Goal: Task Accomplishment & Management: Use online tool/utility

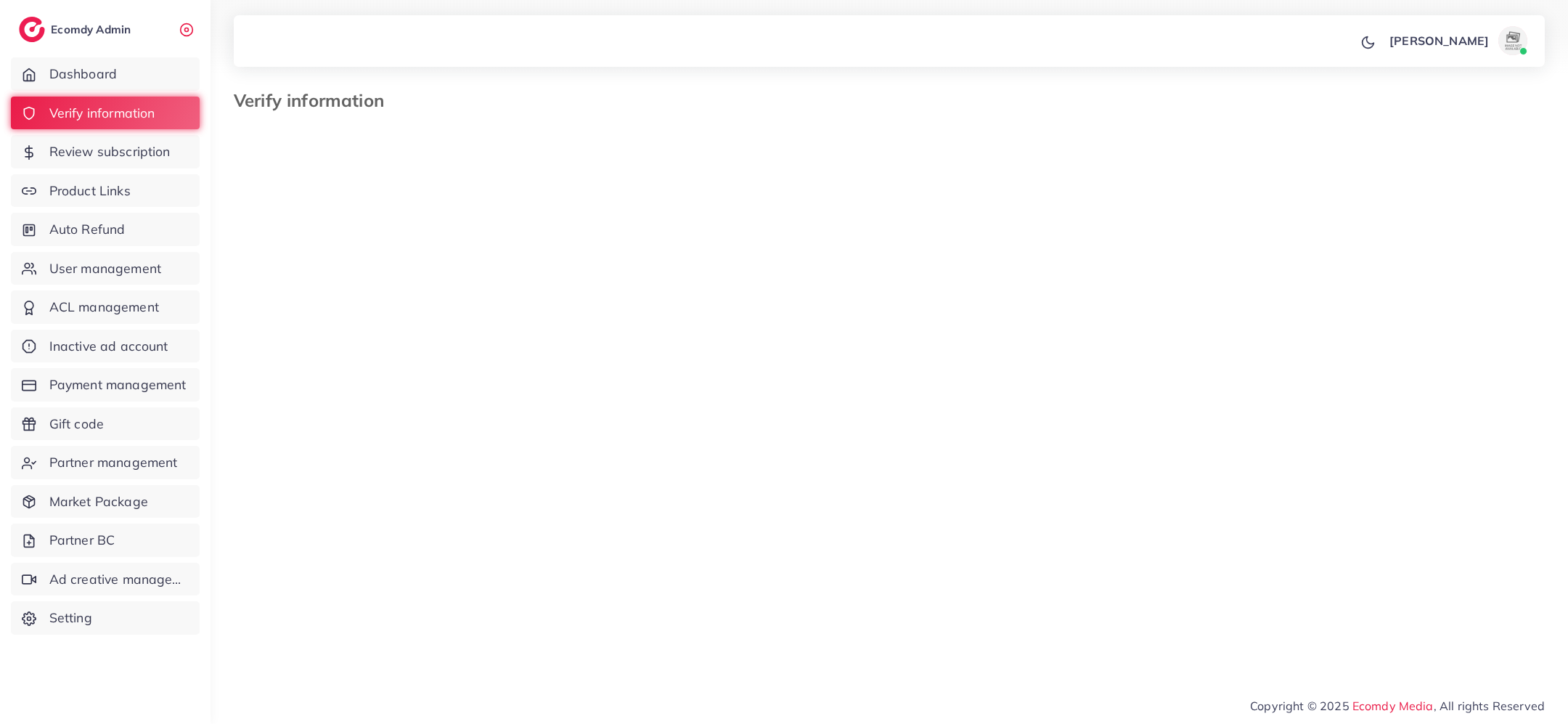
select select "*******"
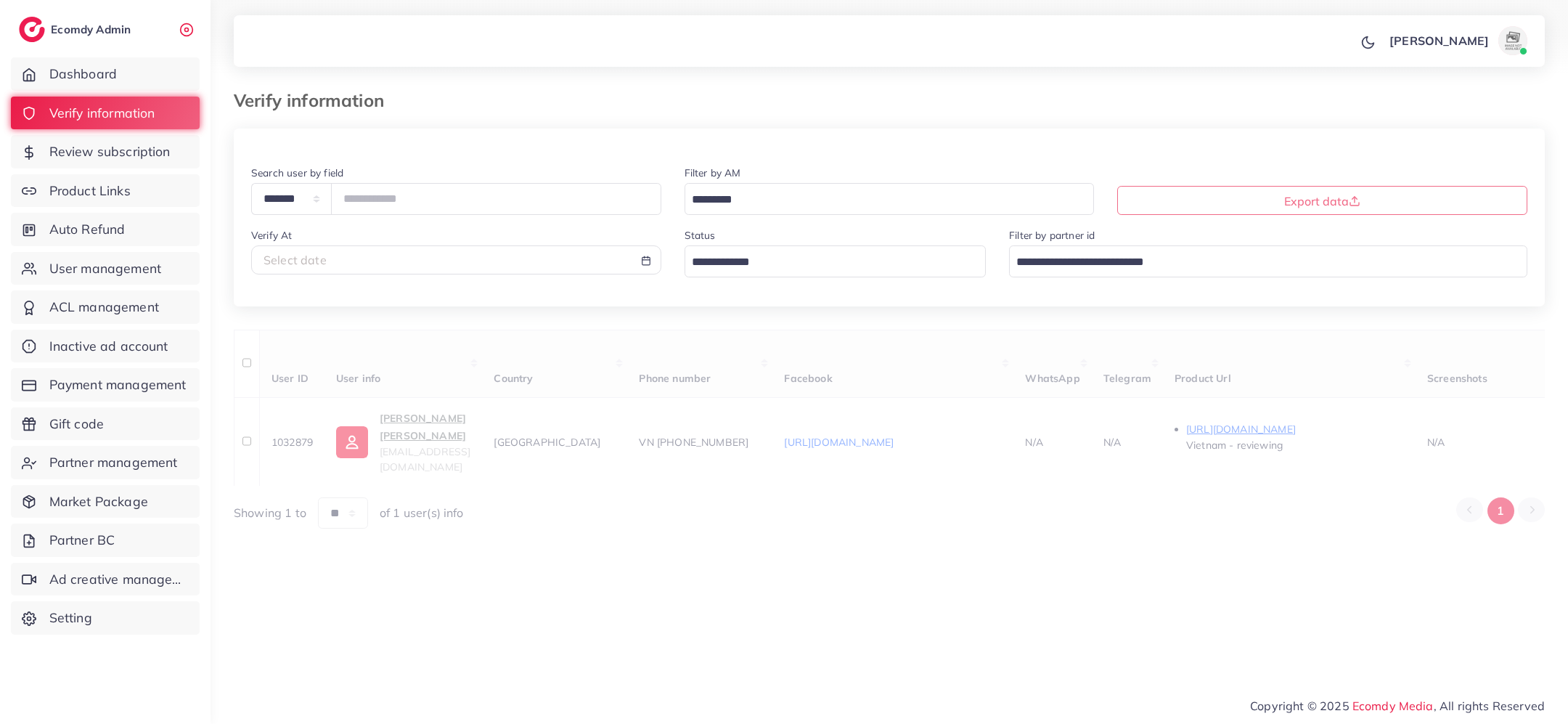
click at [798, 267] on input "Search for option" at bounding box center [827, 262] width 281 height 22
click at [771, 355] on div "**********" at bounding box center [889, 328] width 1311 height 400
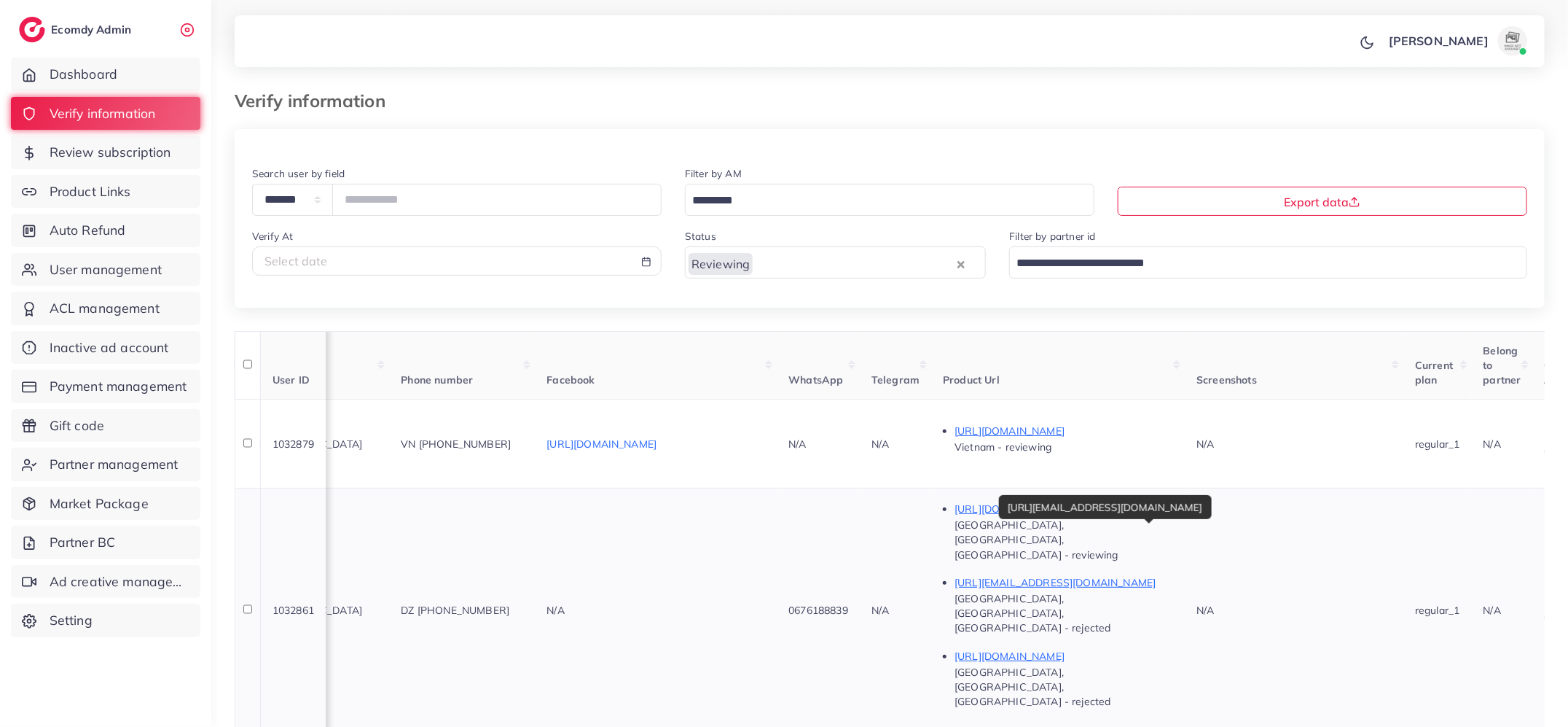
scroll to position [0, 308]
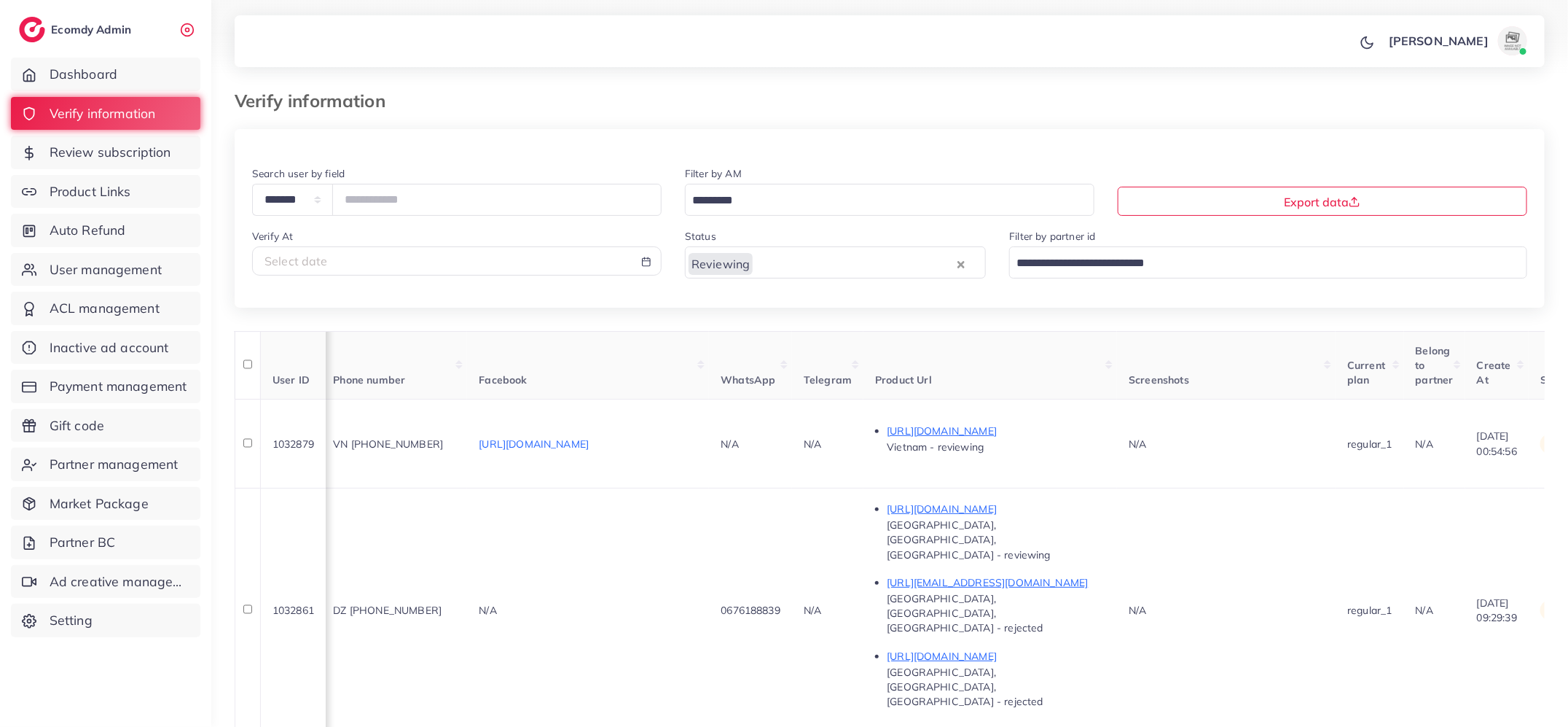
click at [1028, 500] on p "[URL][DOMAIN_NAME]" at bounding box center [996, 509] width 218 height 18
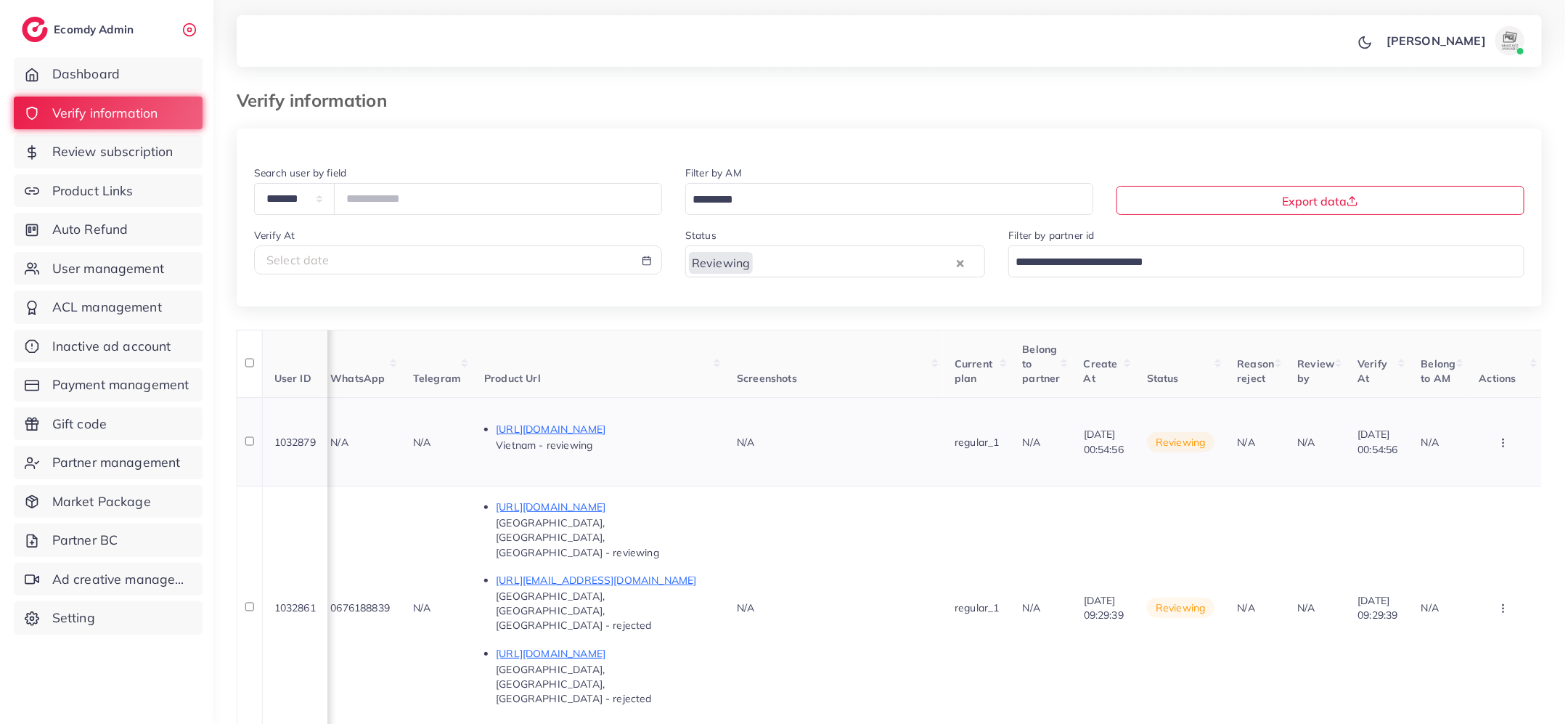
scroll to position [0, 817]
click at [1504, 437] on icon "button" at bounding box center [1500, 442] width 12 height 12
click at [1500, 470] on link "Approve" at bounding box center [1476, 486] width 115 height 32
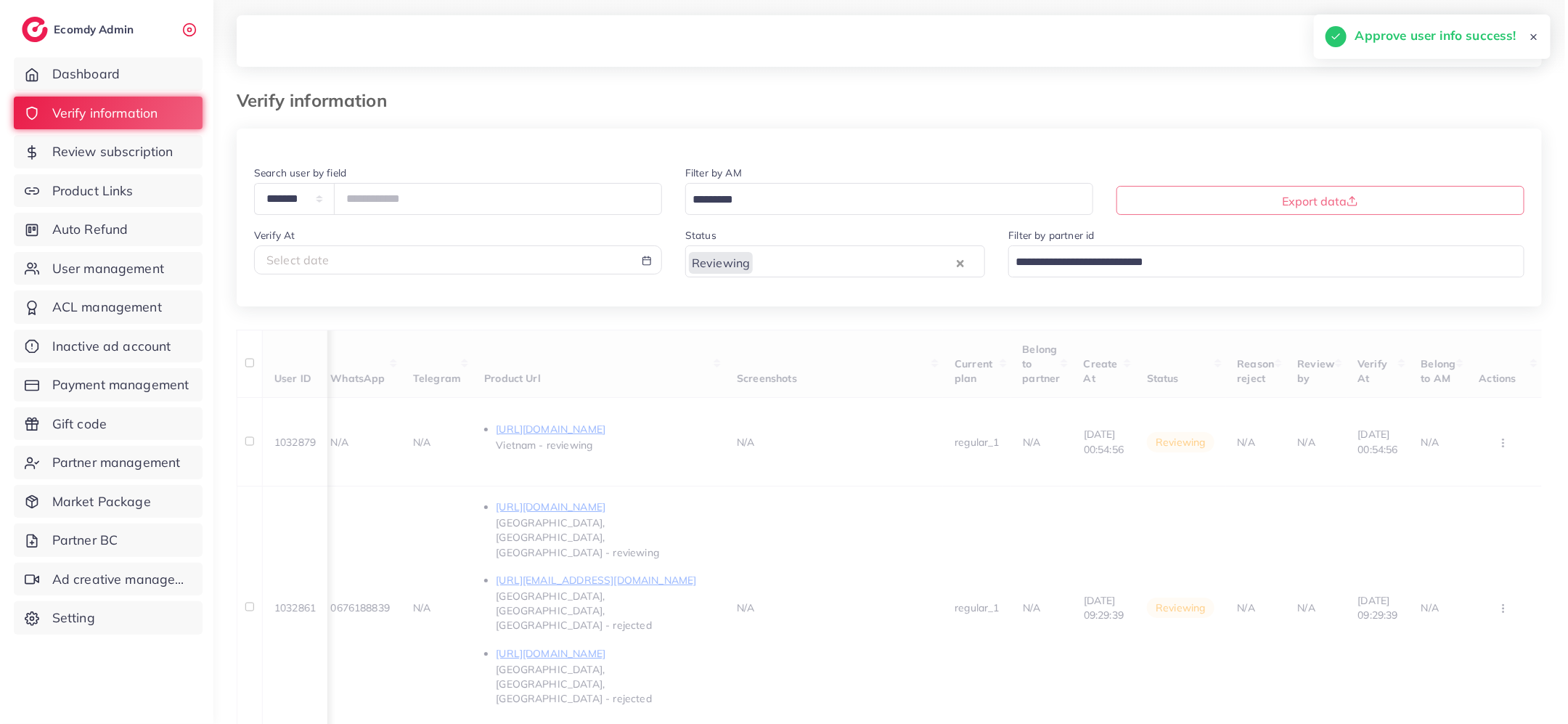
scroll to position [0, 811]
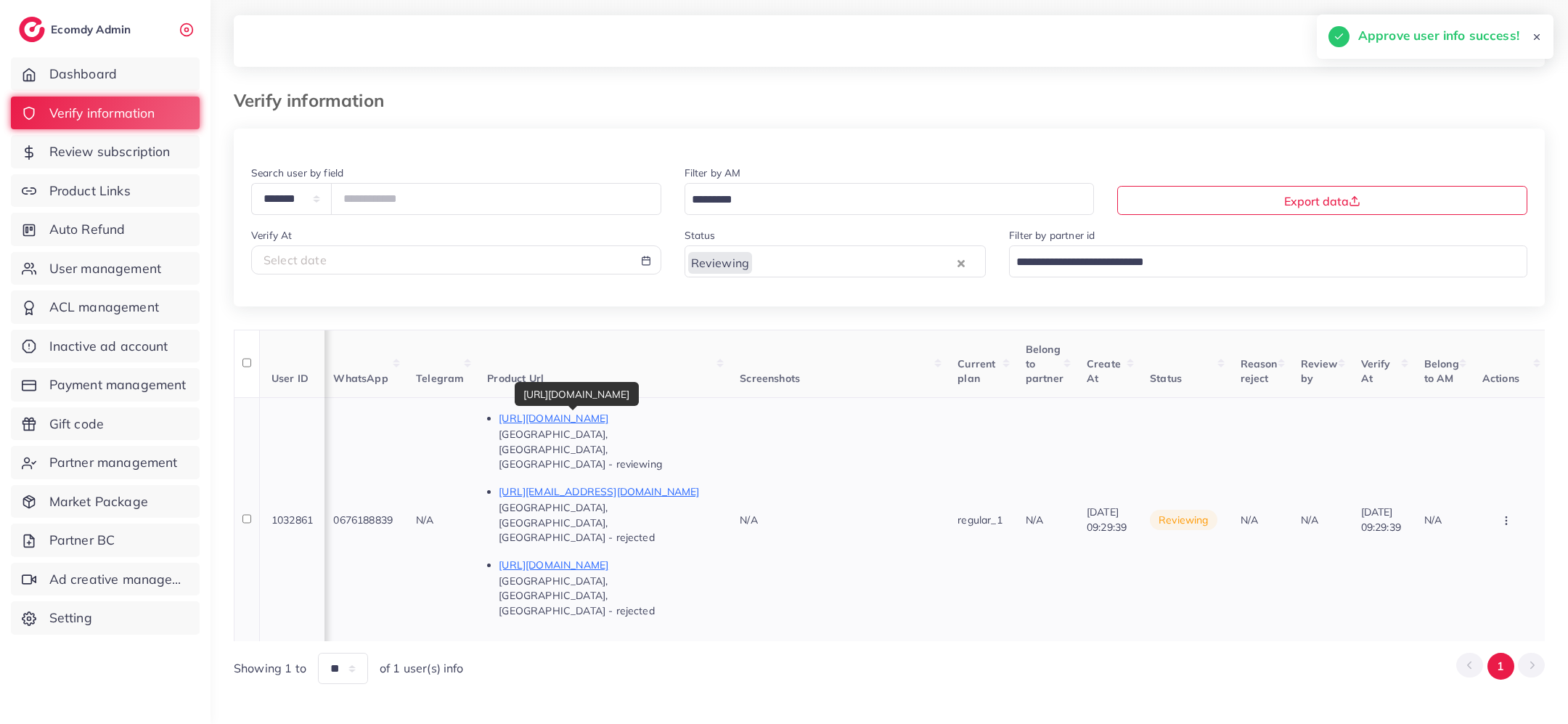
click at [521, 416] on p "[URL][DOMAIN_NAME]" at bounding box center [607, 418] width 218 height 18
click at [1506, 514] on icon "button" at bounding box center [1506, 520] width 12 height 12
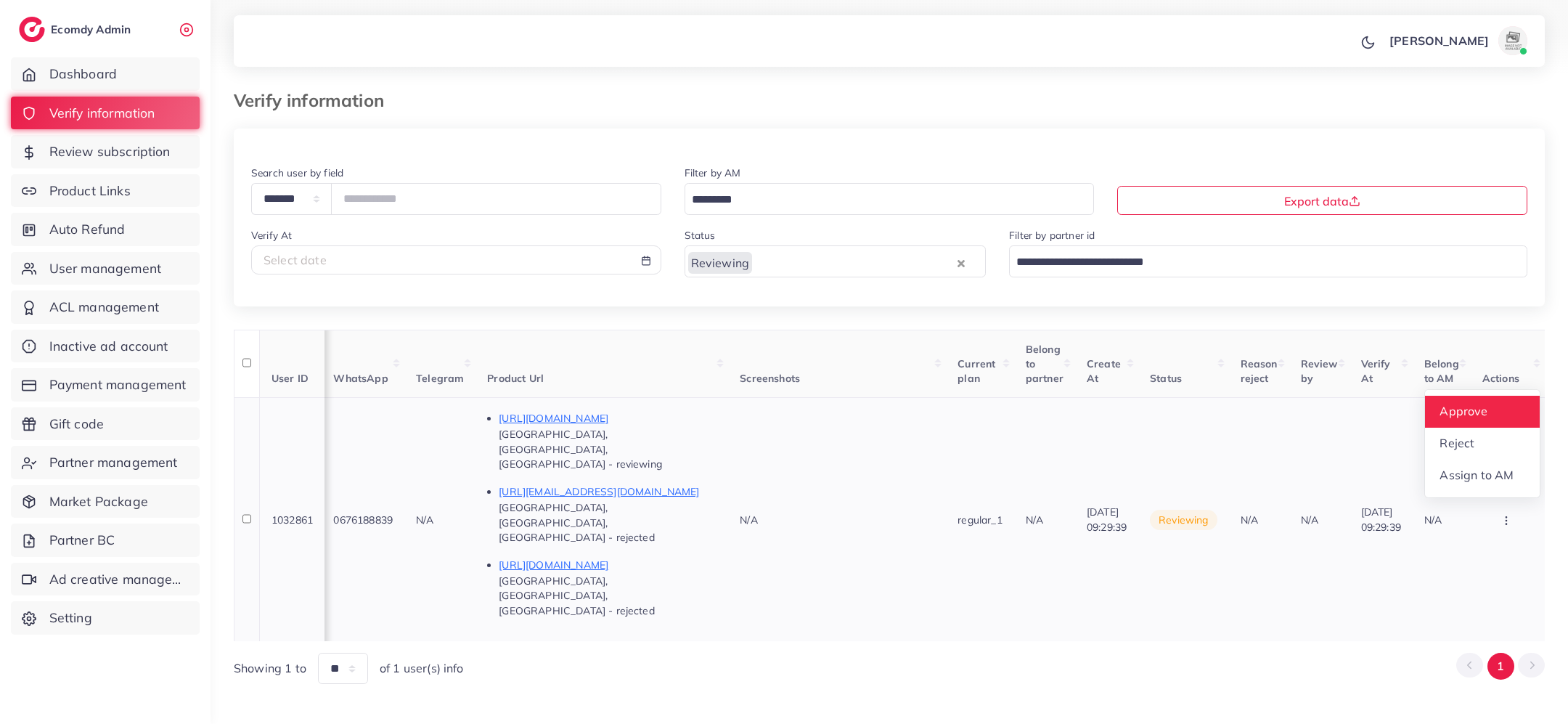
click at [1473, 404] on span "Approve" at bounding box center [1464, 411] width 48 height 14
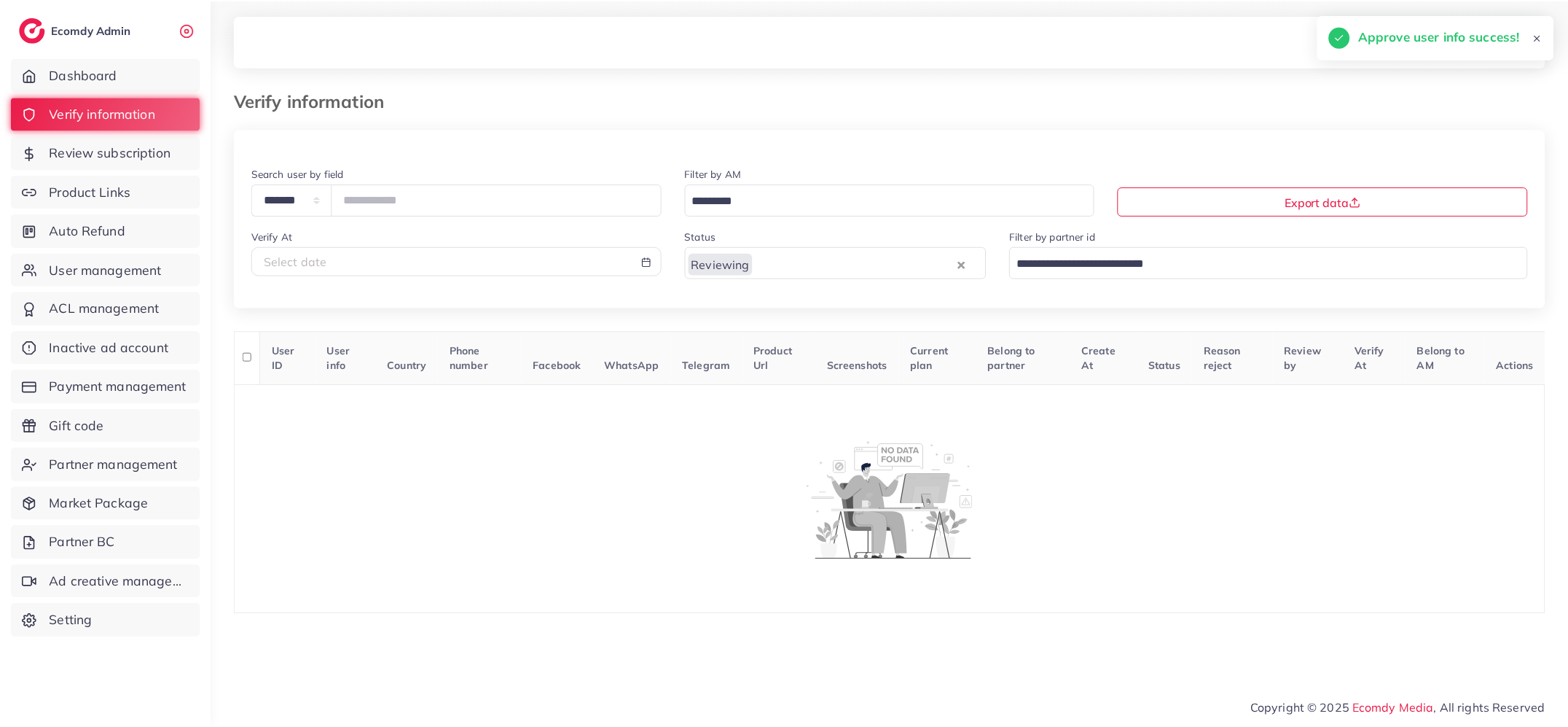
scroll to position [0, 0]
click at [785, 265] on input "Search for option" at bounding box center [856, 263] width 201 height 22
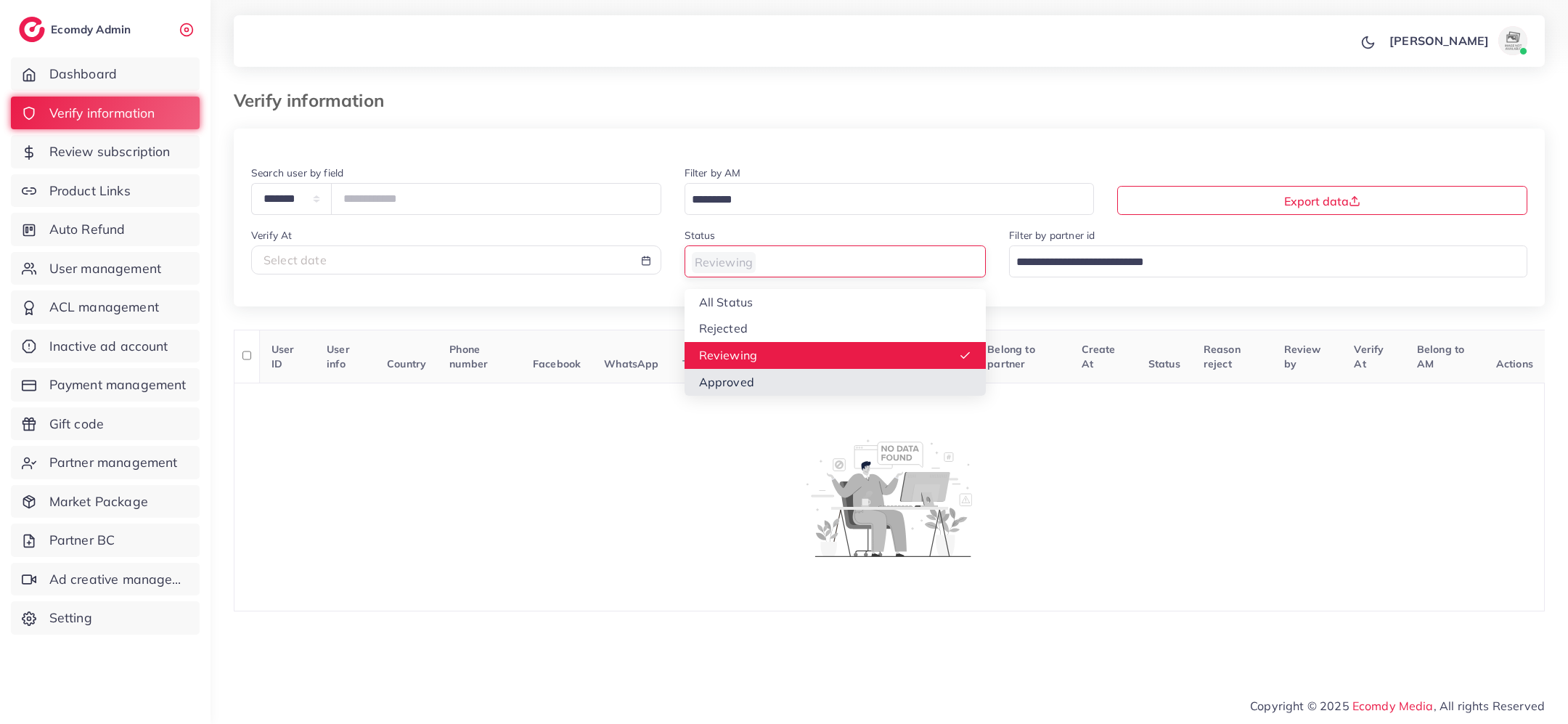
click at [766, 381] on div "**********" at bounding box center [889, 369] width 1311 height 482
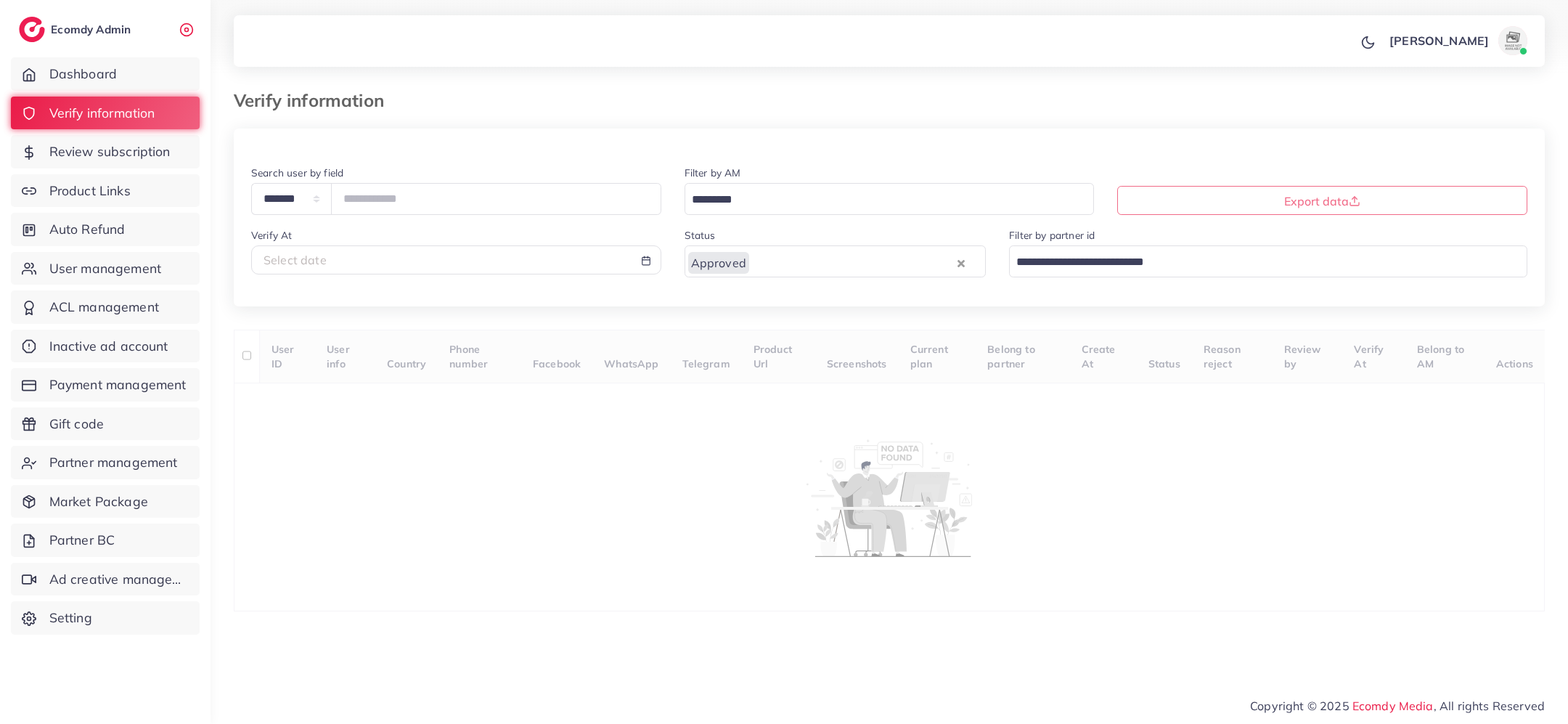
click at [587, 266] on div "Select date" at bounding box center [456, 259] width 385 height 17
select select "*"
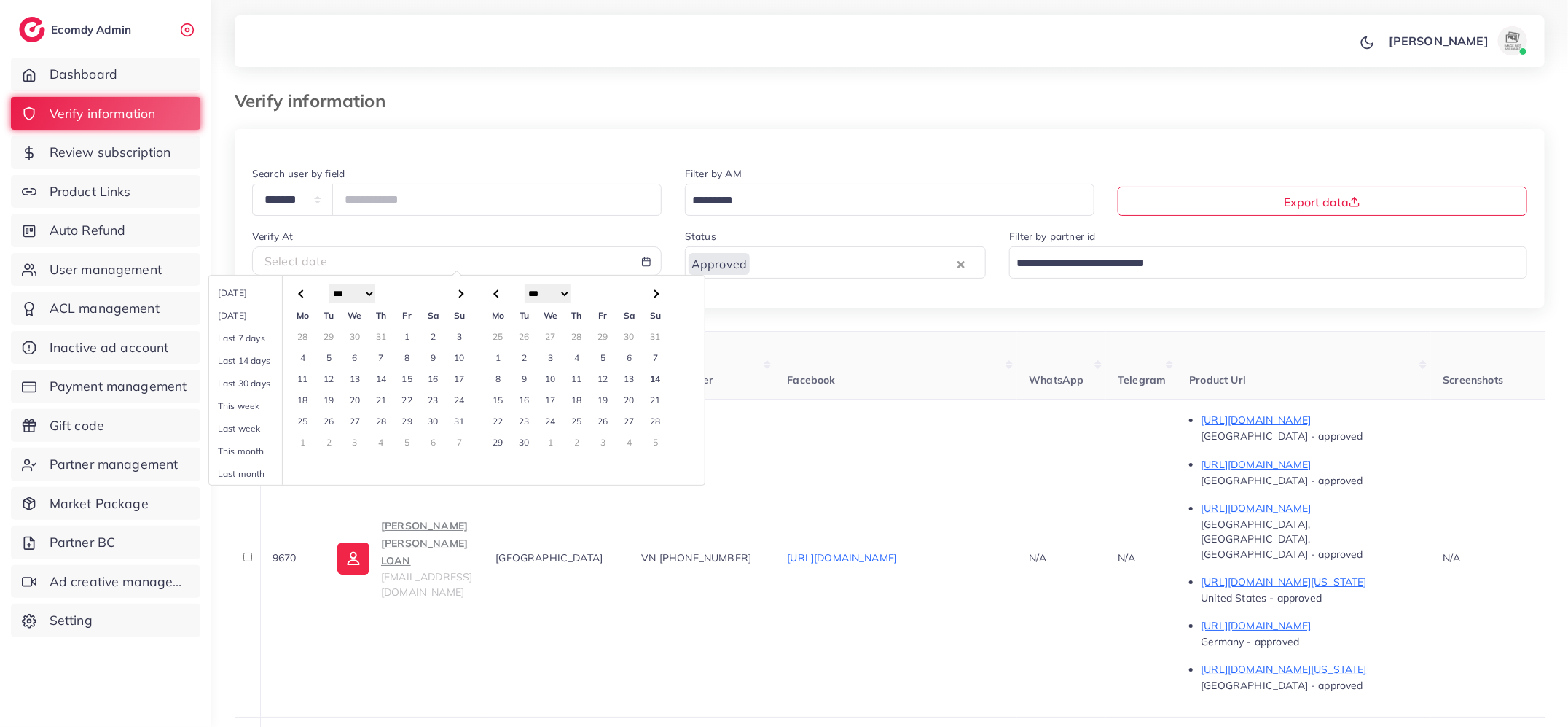
click at [653, 376] on td "14" at bounding box center [654, 379] width 26 height 21
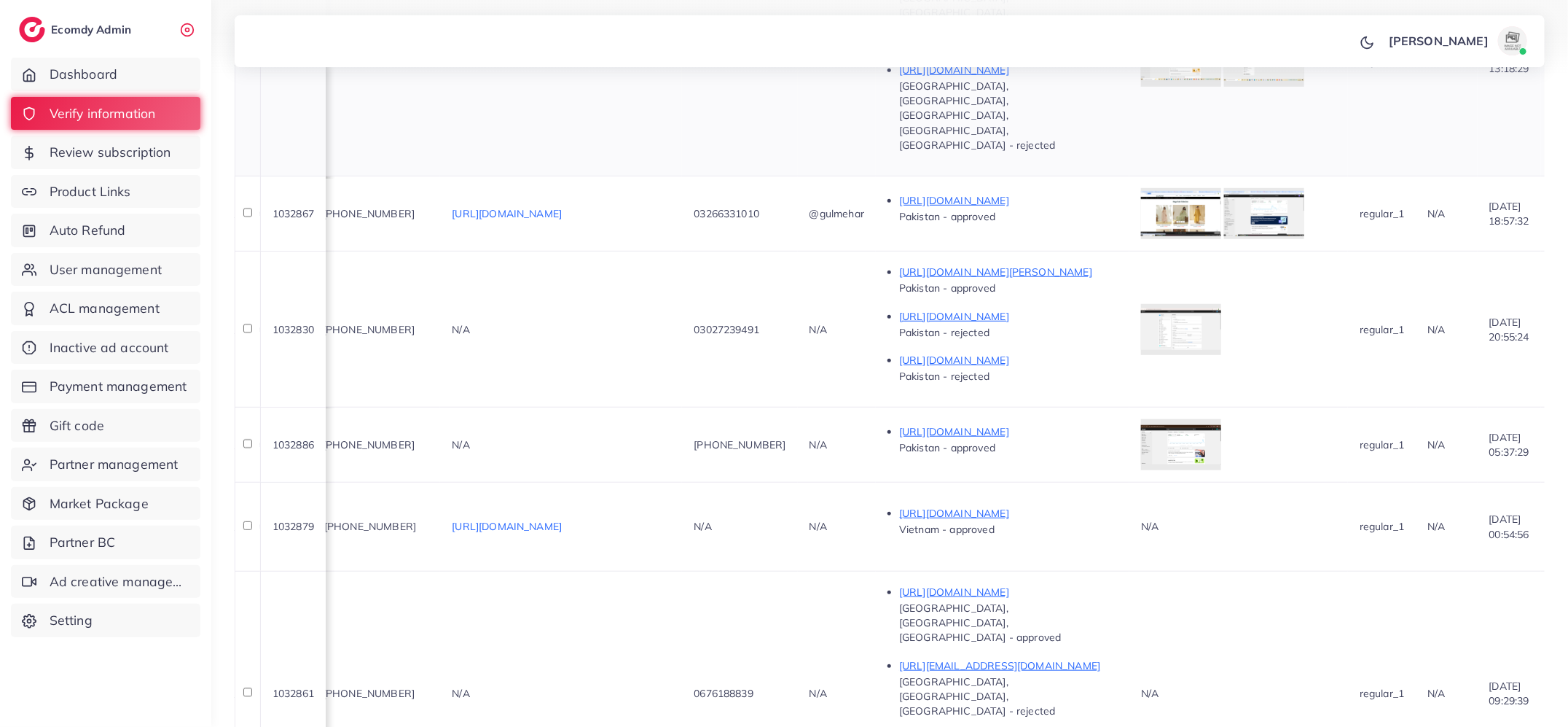
scroll to position [0, 702]
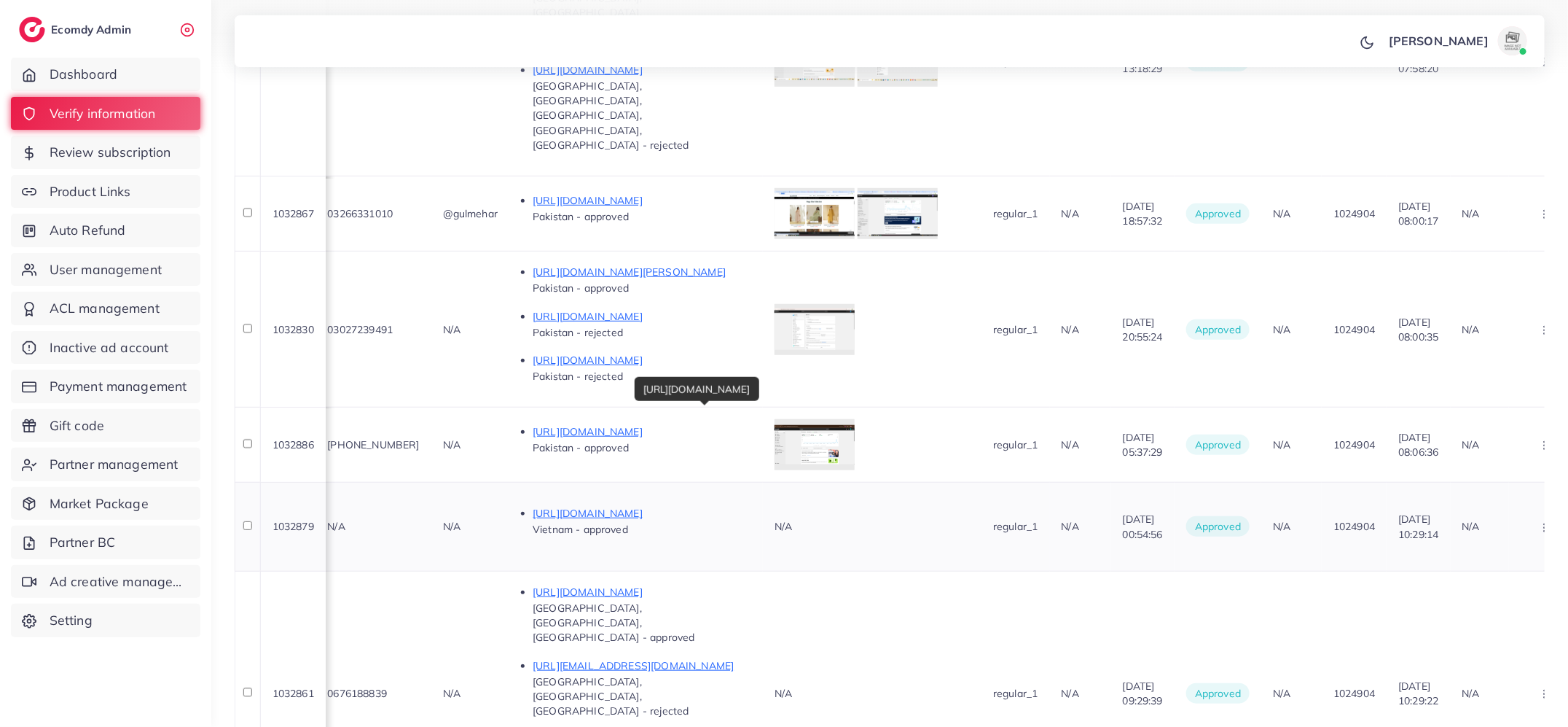
click at [685, 504] on p "[URL][DOMAIN_NAME]" at bounding box center [642, 513] width 218 height 18
